Goal: Transaction & Acquisition: Purchase product/service

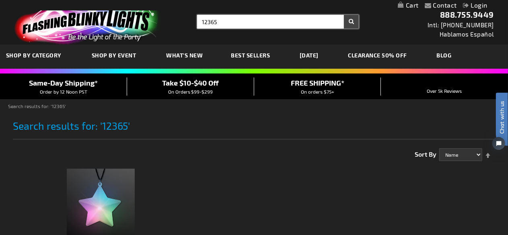
click at [226, 23] on input "12365" at bounding box center [278, 22] width 162 height 14
type input "1"
type input "11476"
click at [344, 15] on button "Search" at bounding box center [351, 22] width 15 height 14
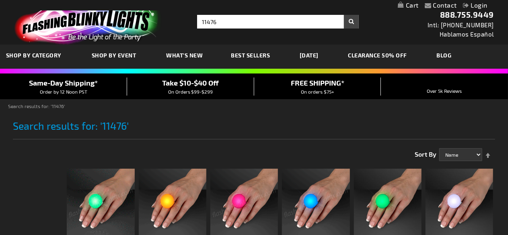
click at [115, 203] on img at bounding box center [101, 203] width 68 height 68
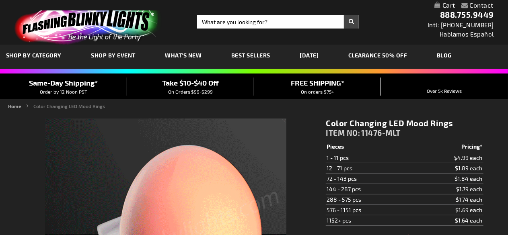
type input "5659"
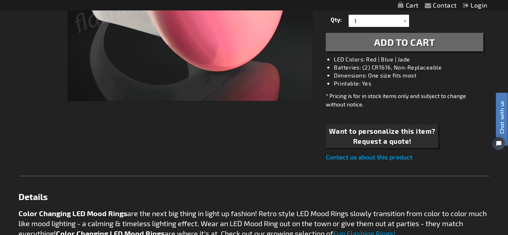
scroll to position [280, 0]
